Goal: Task Accomplishment & Management: Manage account settings

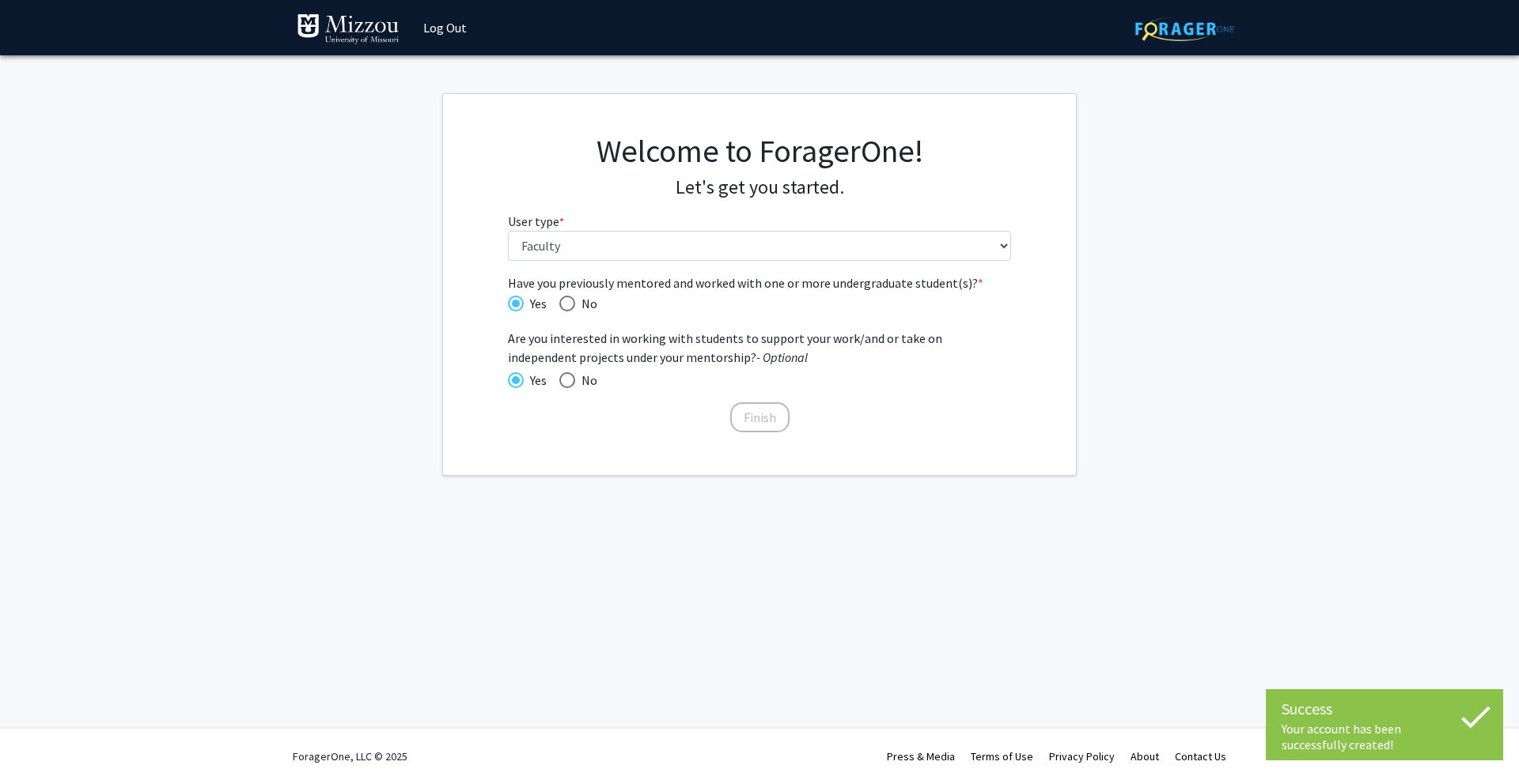
select select "5: faculty"
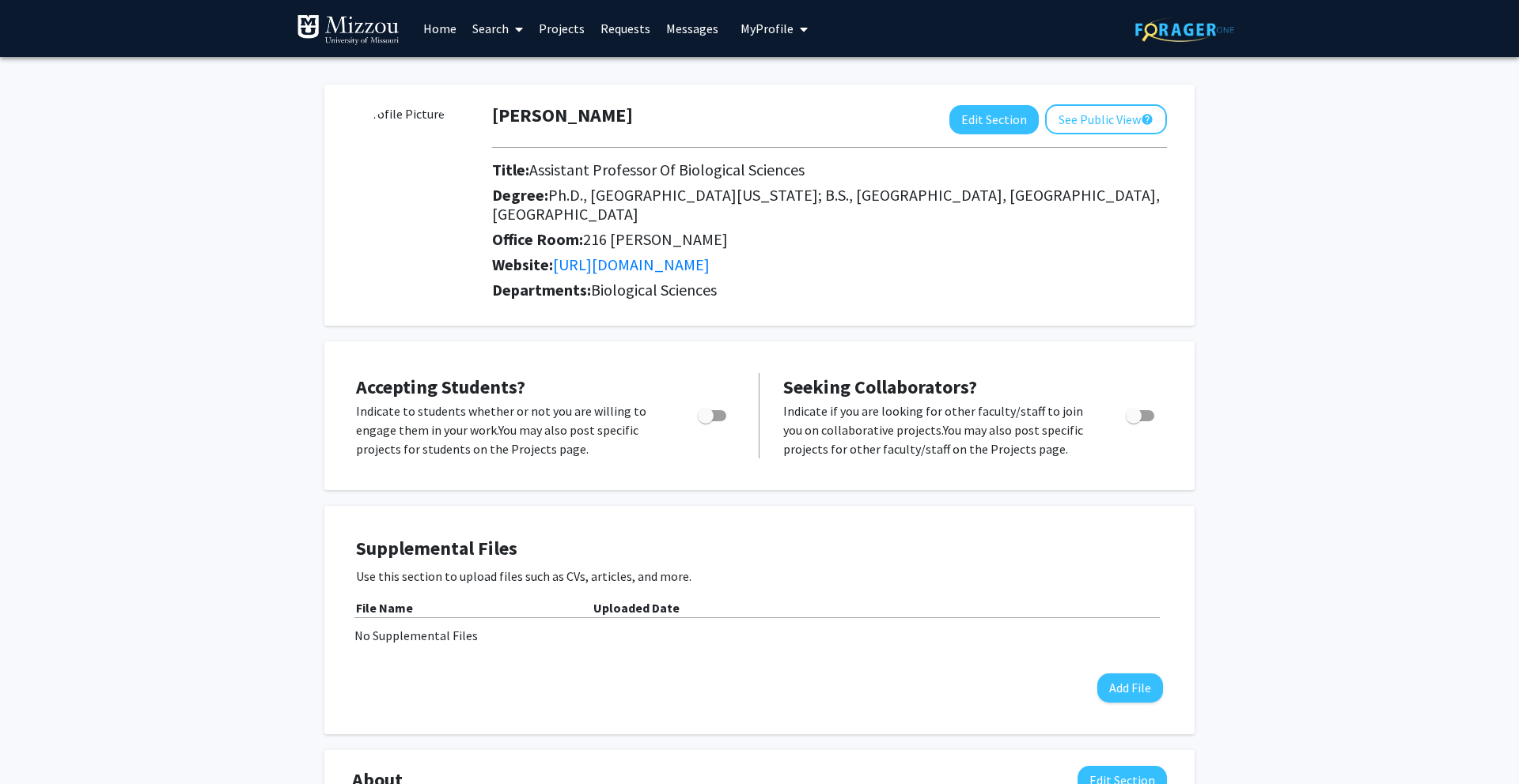
click at [703, 408] on span "Toggle" at bounding box center [706, 416] width 16 height 16
click at [705, 421] on input "Would you like to permit student requests?" at bounding box center [705, 421] width 1 height 1
checkbox input "true"
click at [1147, 410] on span "Toggle" at bounding box center [1140, 416] width 29 height 11
click at [1134, 421] on input "Toggle" at bounding box center [1133, 421] width 1 height 1
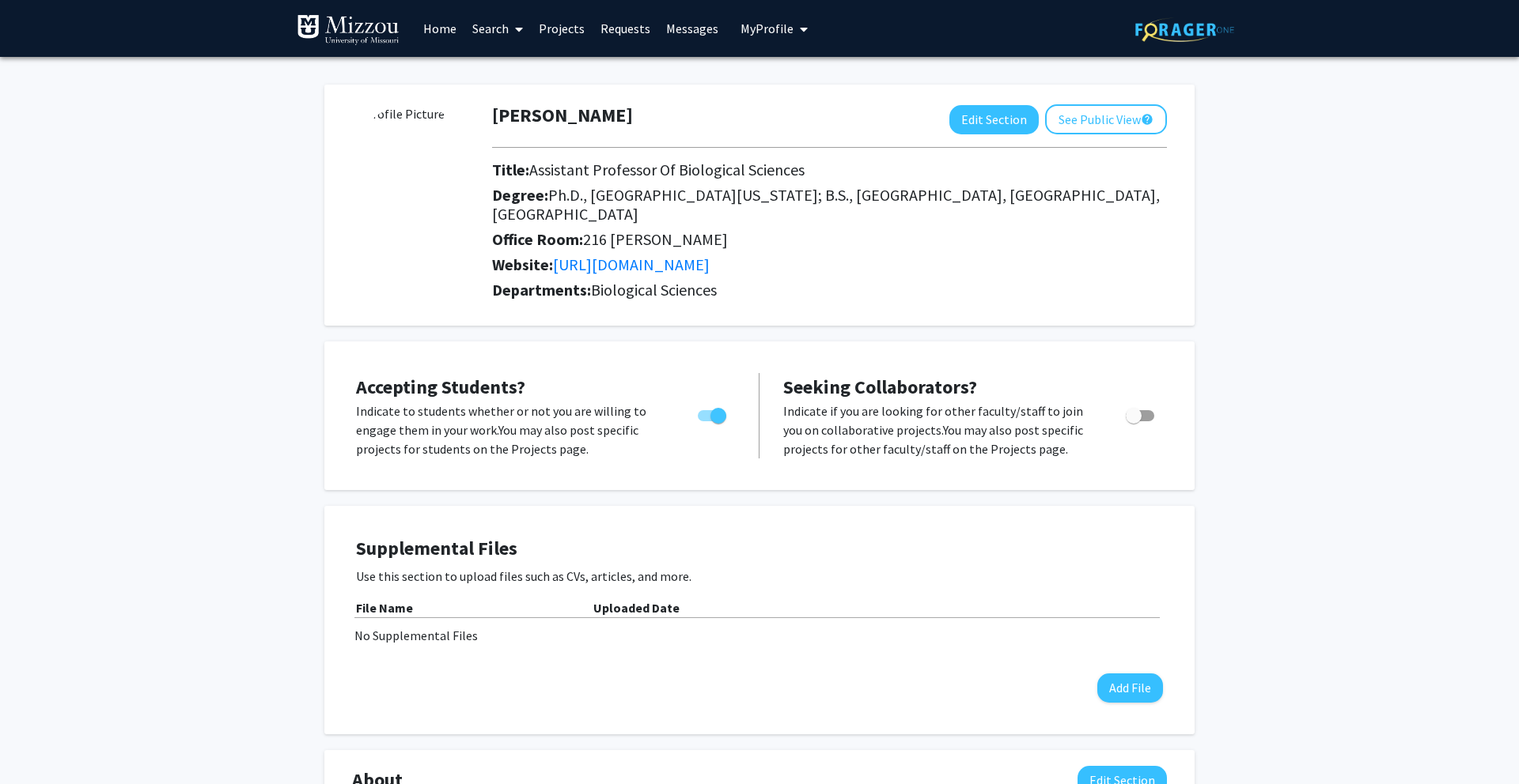
checkbox input "true"
click at [1088, 109] on button "See Public View help" at bounding box center [1106, 119] width 122 height 30
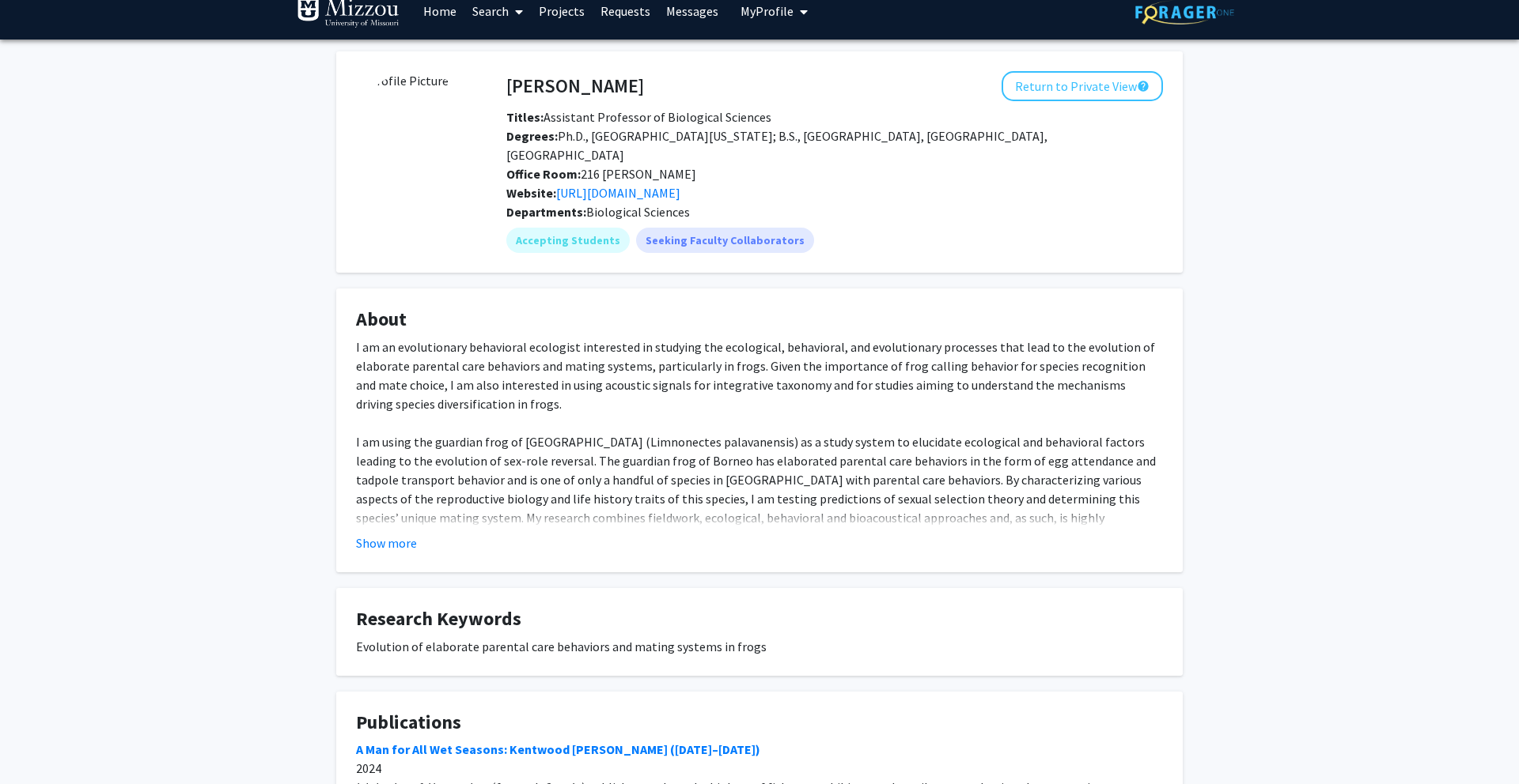
scroll to position [19, 0]
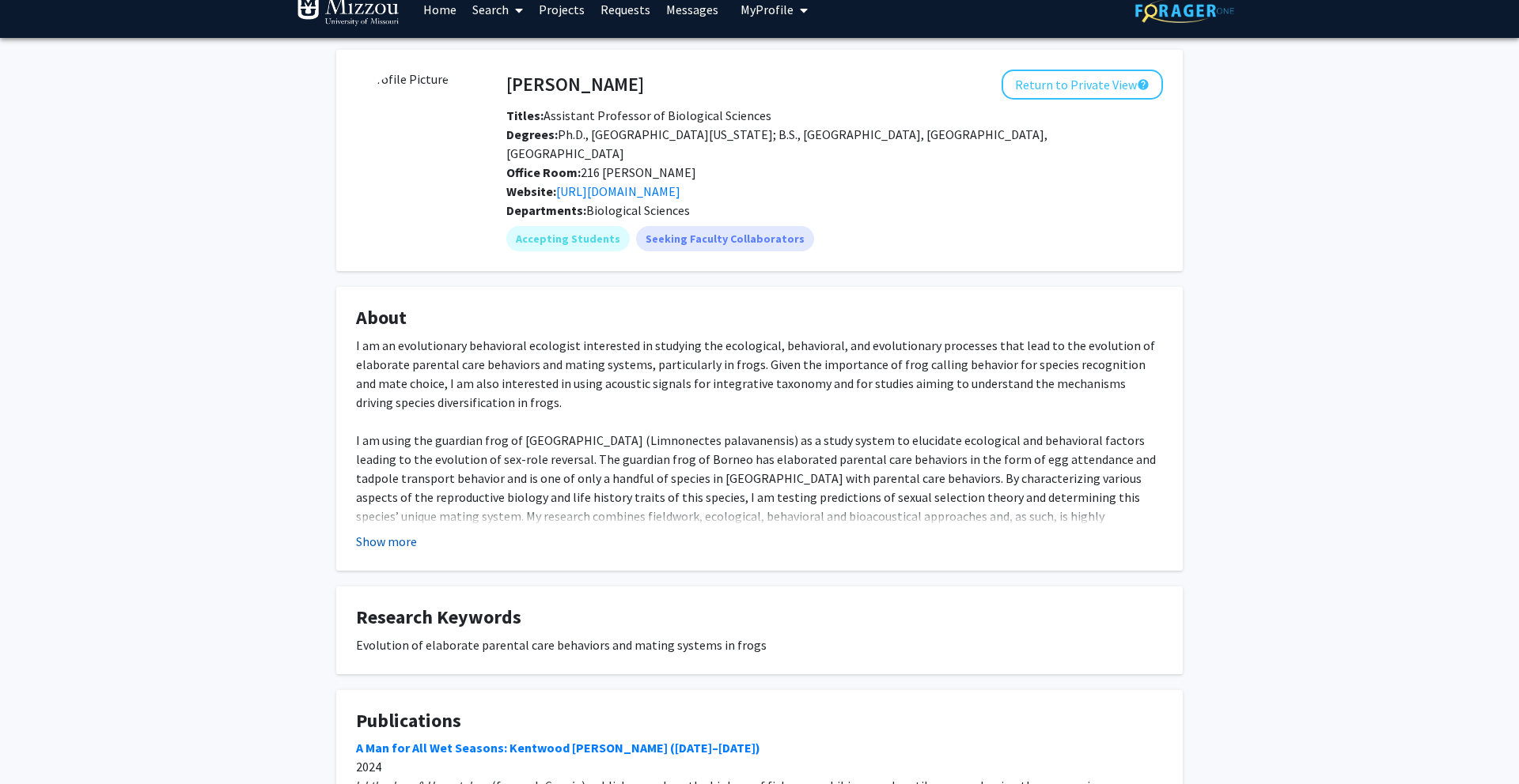
click at [387, 532] on button "Show more" at bounding box center [385, 541] width 60 height 19
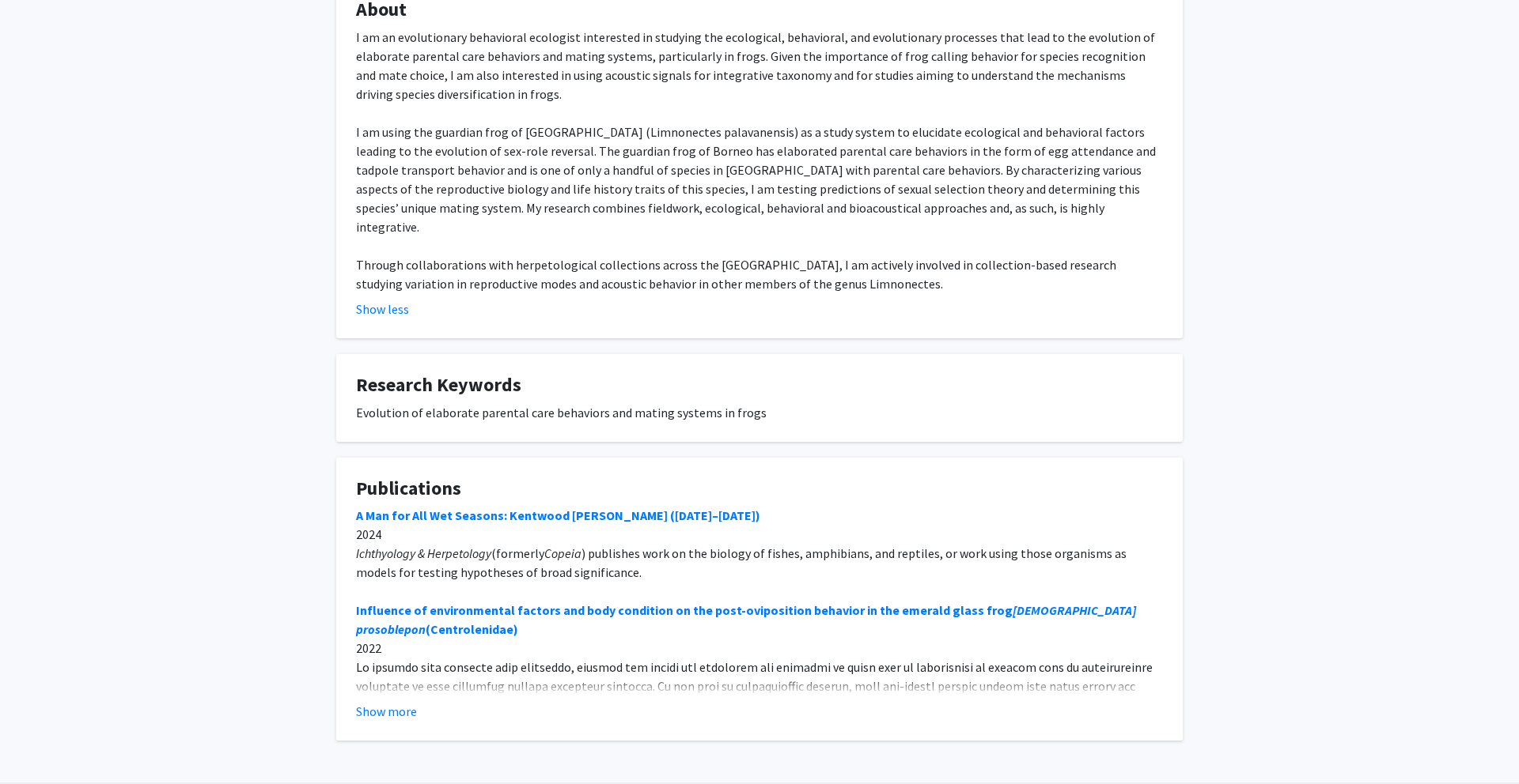
scroll to position [345, 0]
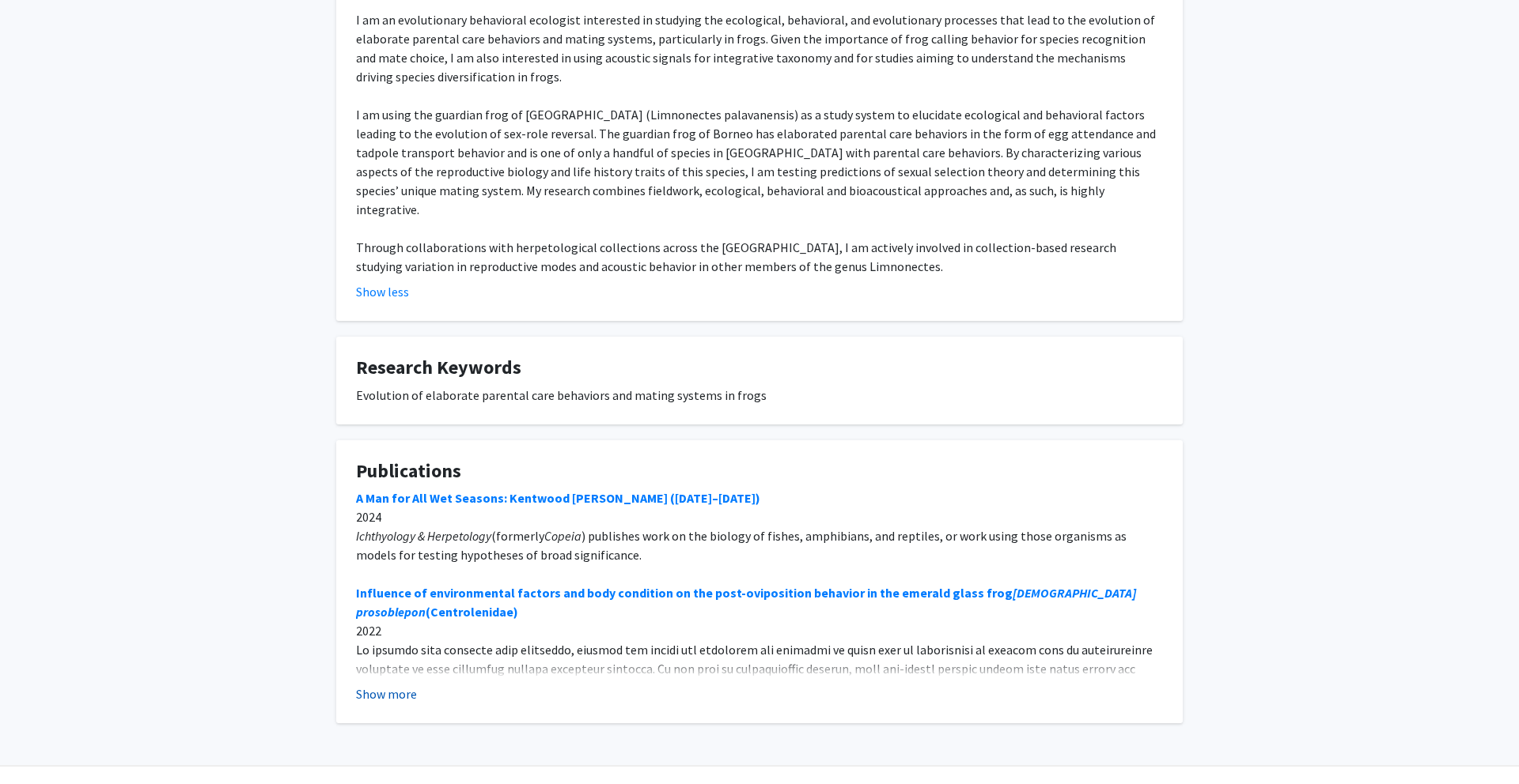
click at [381, 685] on button "Show more" at bounding box center [385, 694] width 60 height 19
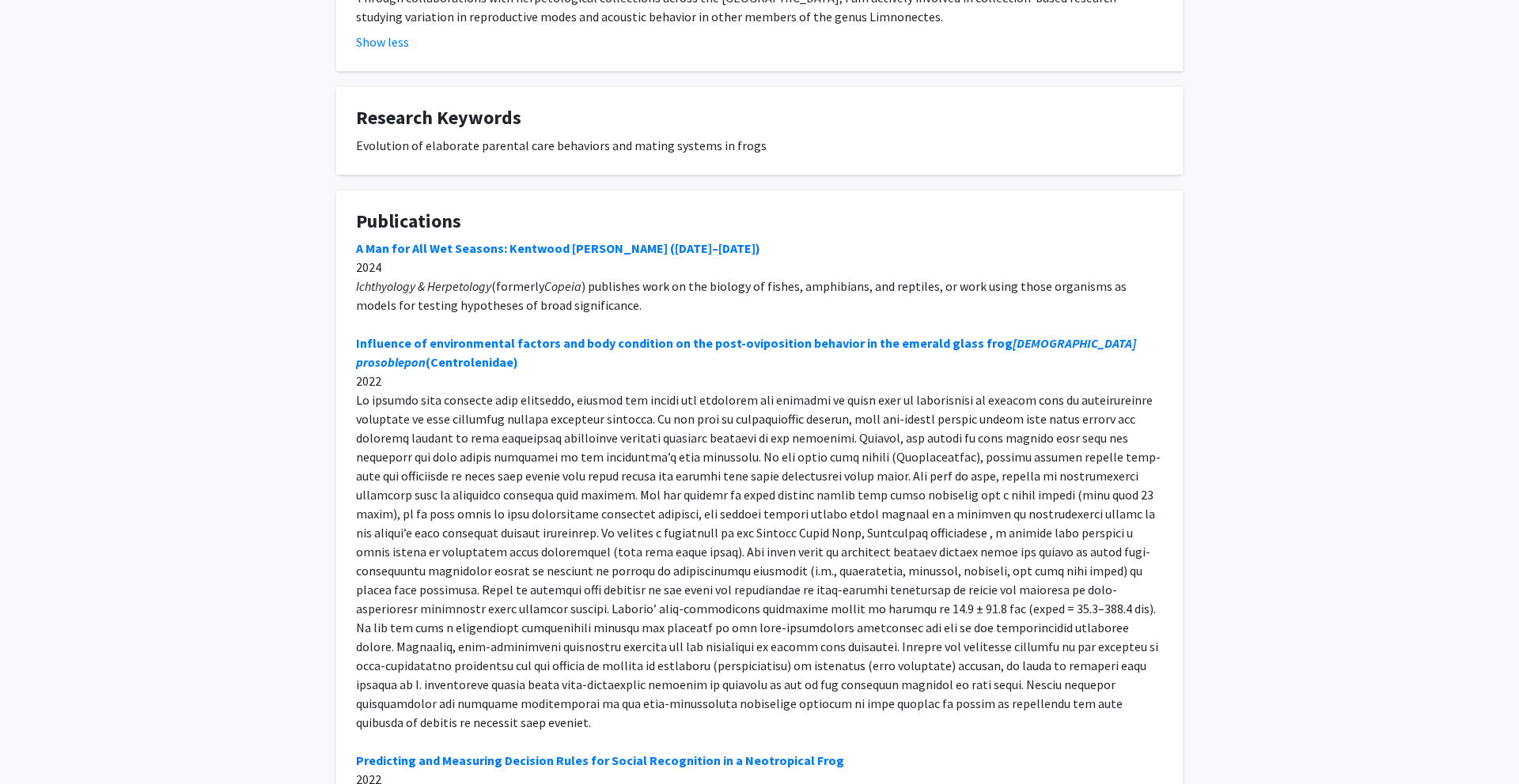
scroll to position [0, 0]
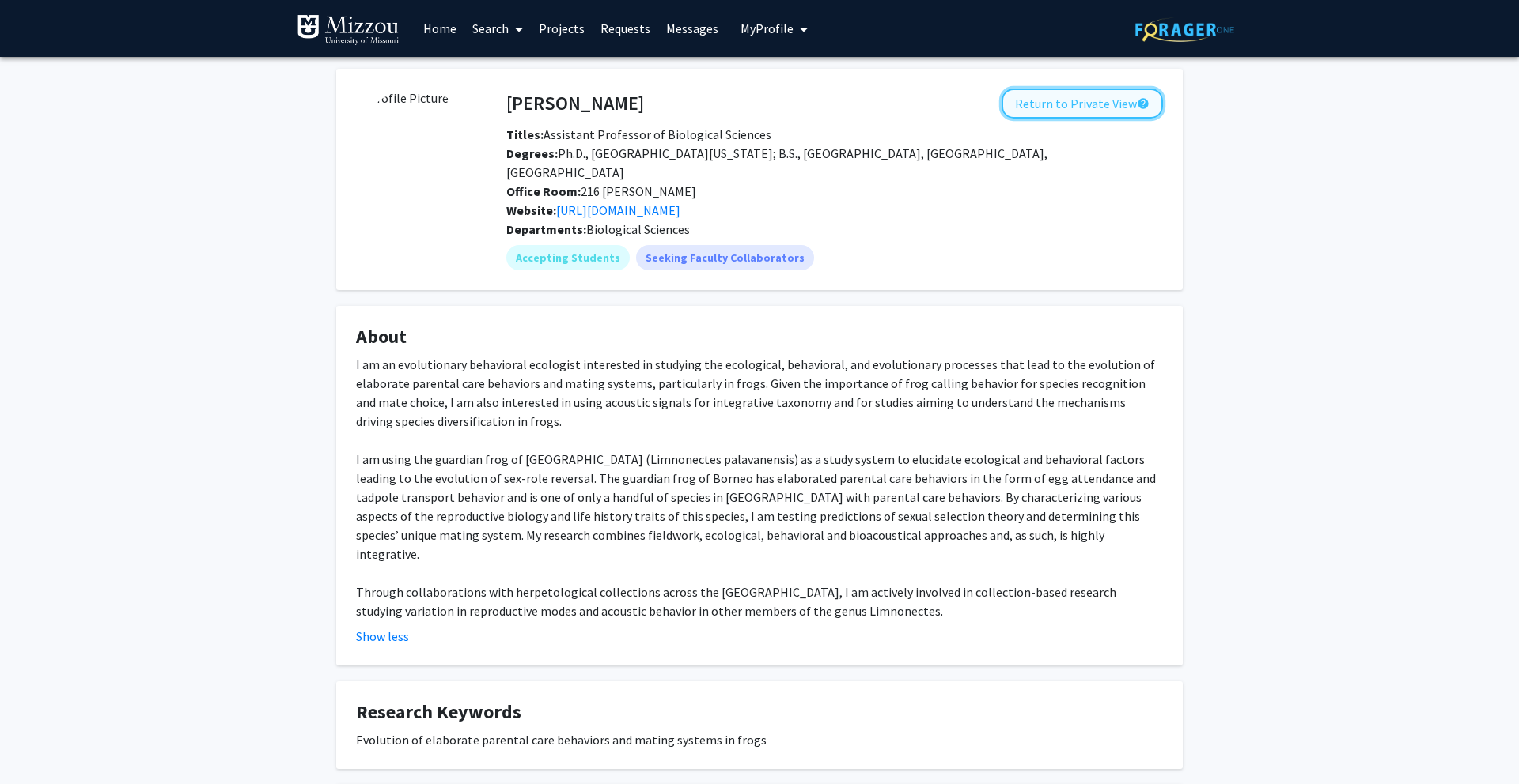
click at [1055, 102] on button "Return to Private View help" at bounding box center [1081, 103] width 162 height 30
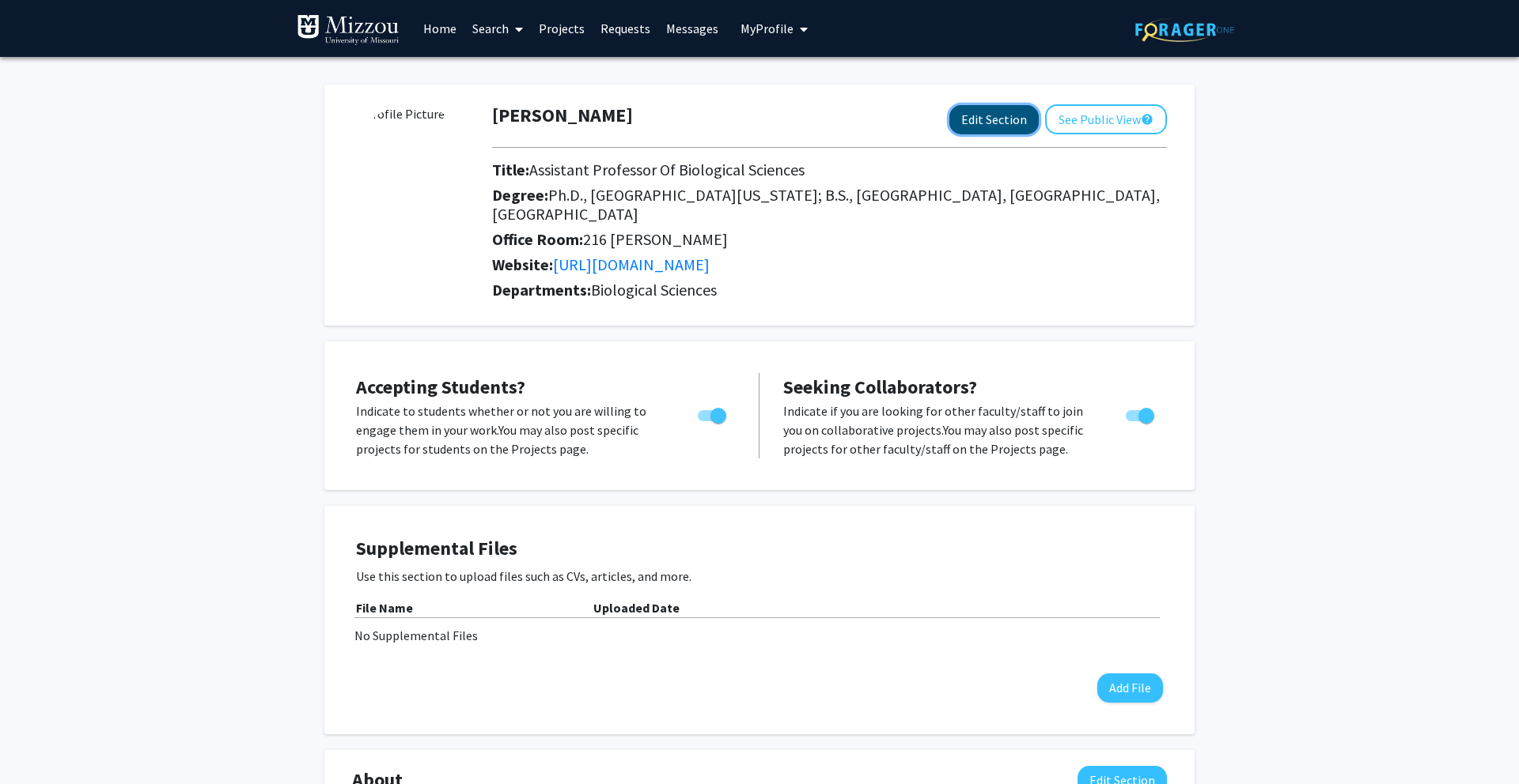
click at [999, 113] on button "Edit Section" at bounding box center [994, 120] width 89 height 29
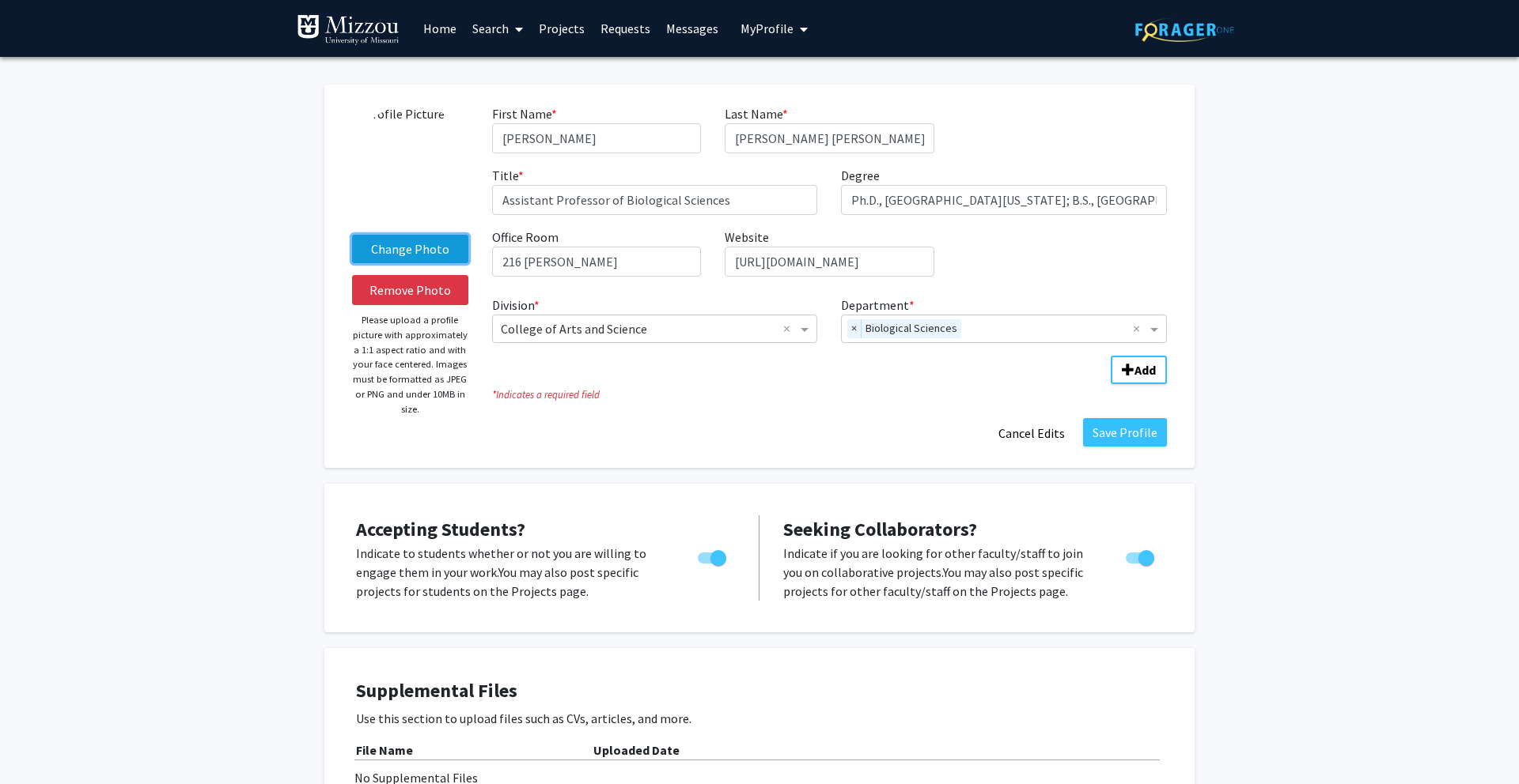
click at [381, 254] on label "Change Photo" at bounding box center [410, 249] width 116 height 29
click at [0, 0] on input "Change Photo" at bounding box center [0, 0] width 0 height 0
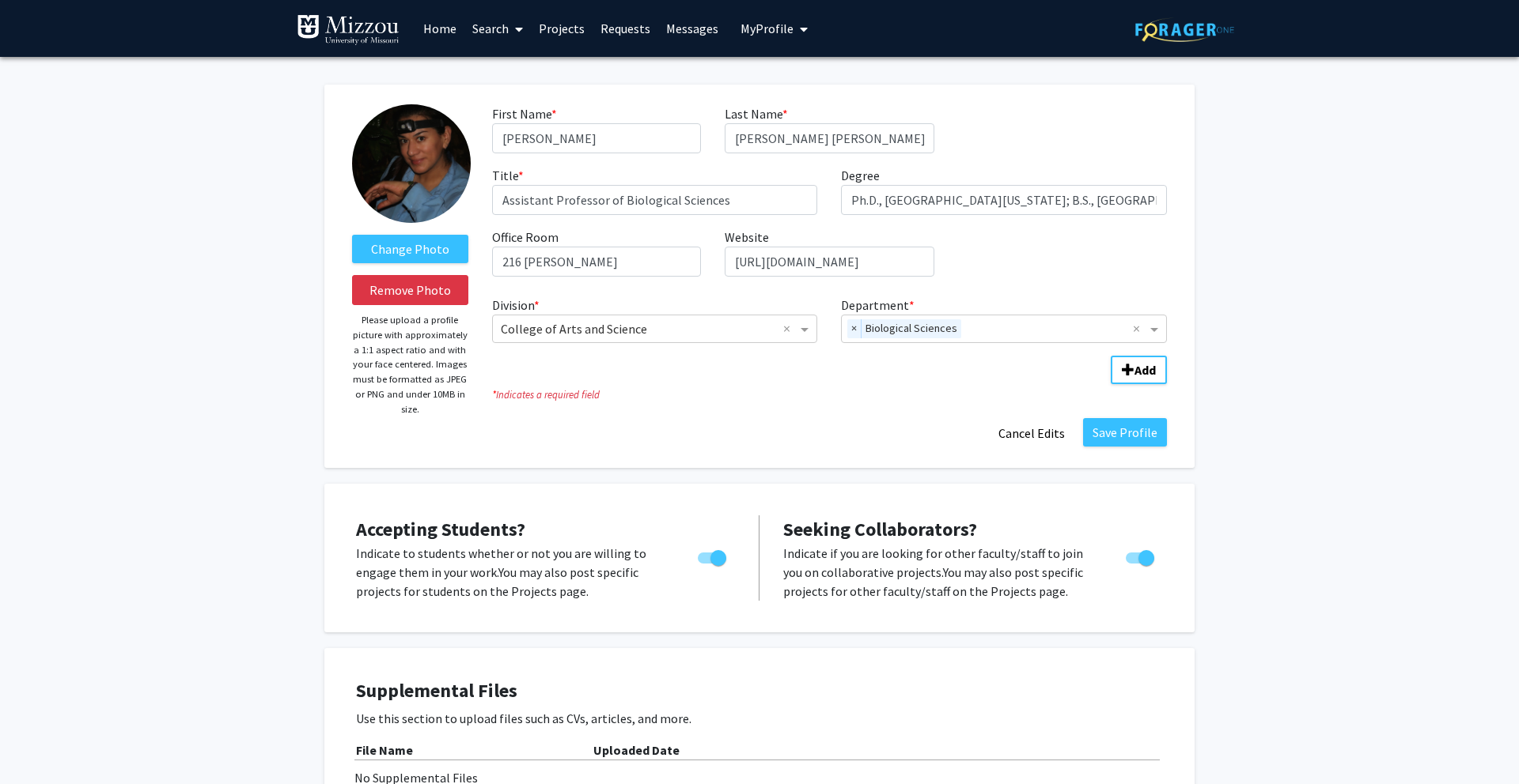
drag, startPoint x: 412, startPoint y: 170, endPoint x: 406, endPoint y: 408, distance: 238.1
click at [967, 208] on input "Ph.D., [GEOGRAPHIC_DATA][US_STATE]; B.S., [GEOGRAPHIC_DATA], [GEOGRAPHIC_DATA],…" at bounding box center [1004, 199] width 326 height 30
drag, startPoint x: 922, startPoint y: 263, endPoint x: 695, endPoint y: 263, distance: 227.0
click at [695, 263] on div "First Name * required [PERSON_NAME] Last Name * required [PERSON_NAME] [PERSON_…" at bounding box center [829, 197] width 699 height 185
type input "[DOMAIN_NAME]"
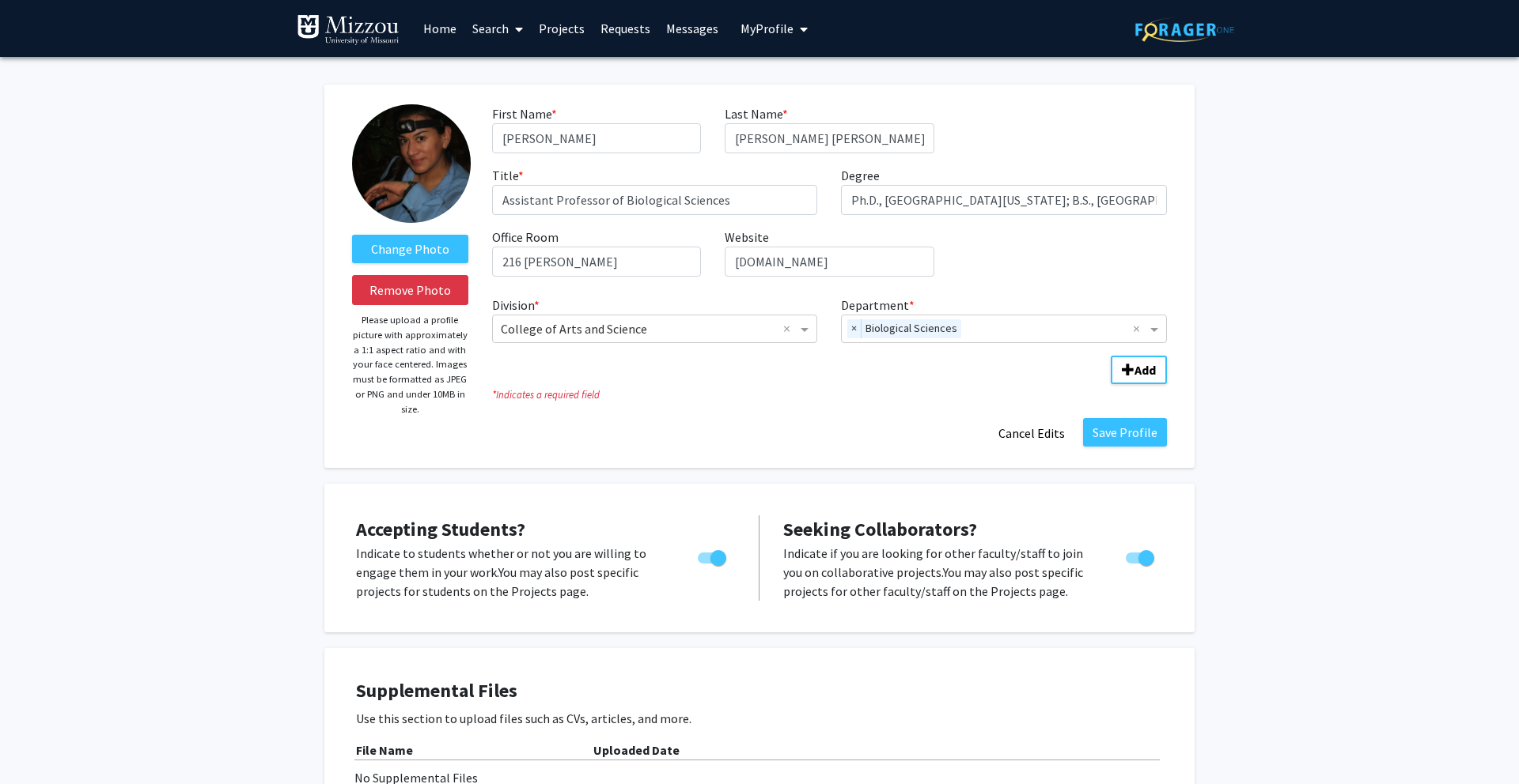
click at [755, 452] on div "Change Photo Remove Photo Please upload a profile picture with approximately a …" at bounding box center [759, 276] width 870 height 383
click at [1107, 434] on button "Save Profile" at bounding box center [1125, 433] width 84 height 29
